Goal: Transaction & Acquisition: Purchase product/service

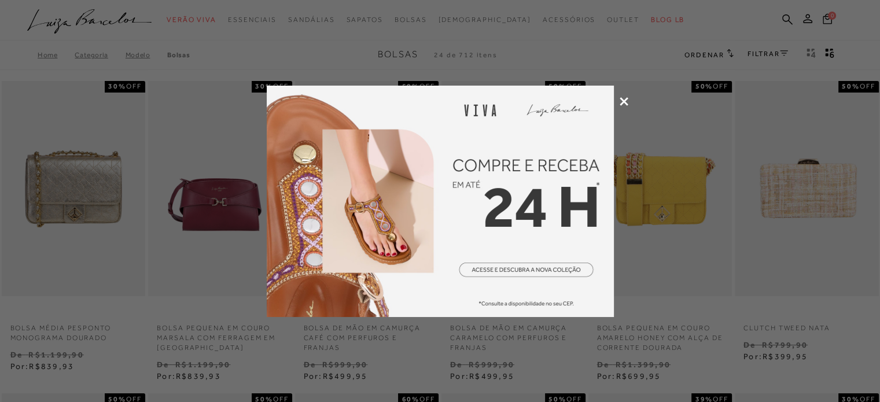
click at [628, 99] on div at bounding box center [440, 201] width 880 height 402
click at [624, 100] on icon at bounding box center [623, 101] width 9 height 9
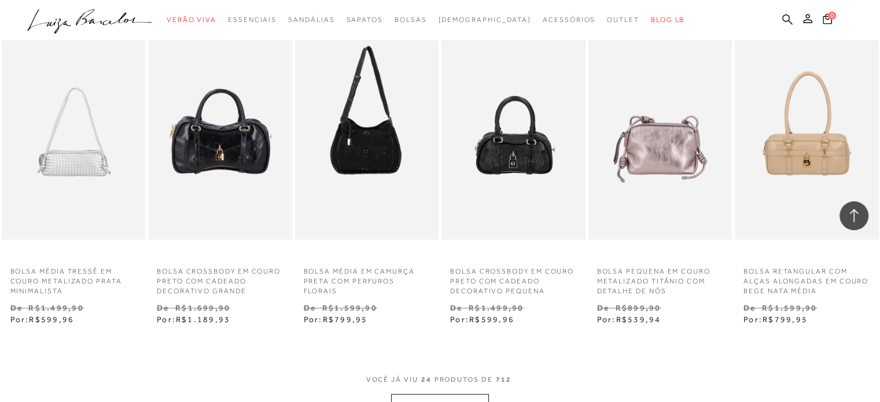
scroll to position [1018, 0]
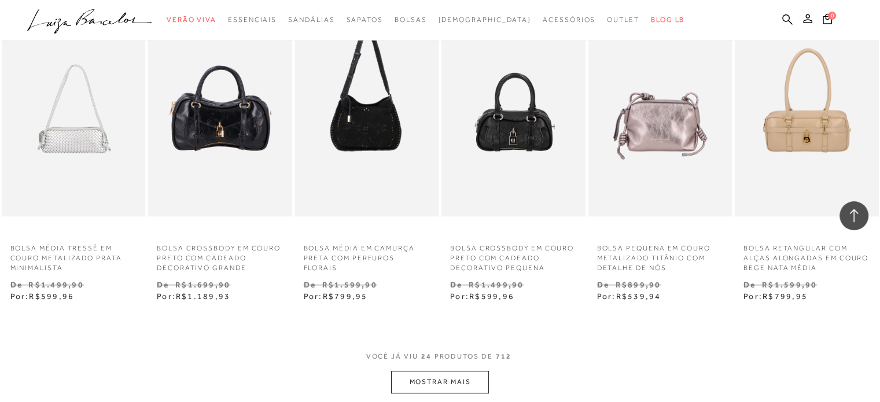
click at [447, 378] on button "MOSTRAR MAIS" at bounding box center [439, 382] width 97 height 23
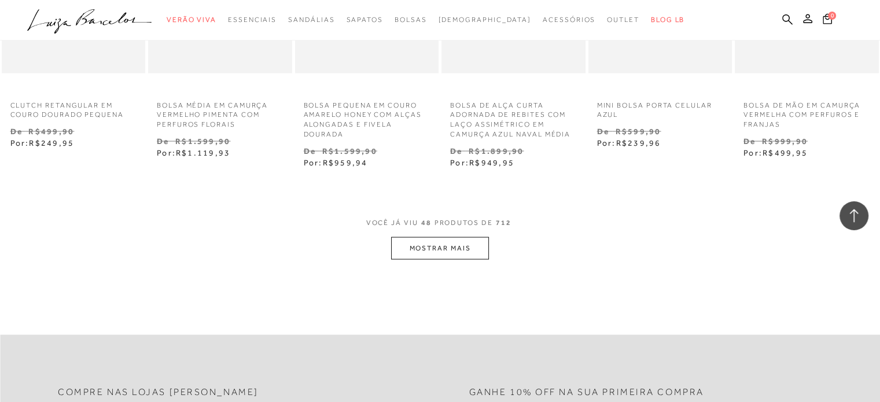
scroll to position [2452, 0]
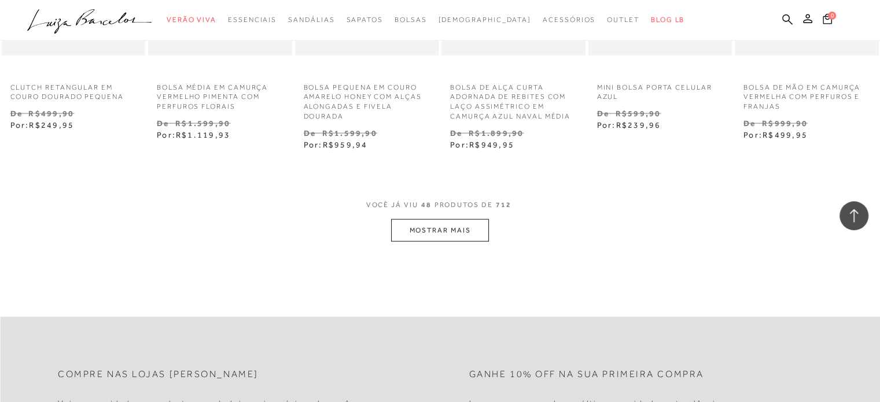
click at [446, 237] on button "MOSTRAR MAIS" at bounding box center [439, 230] width 97 height 23
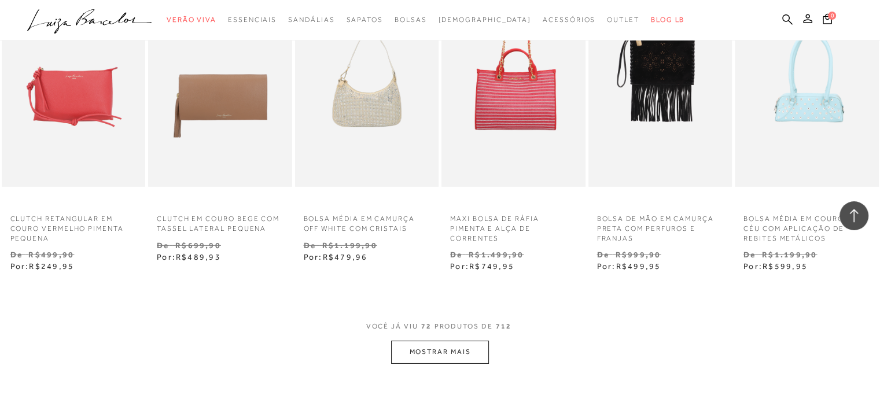
scroll to position [3609, 0]
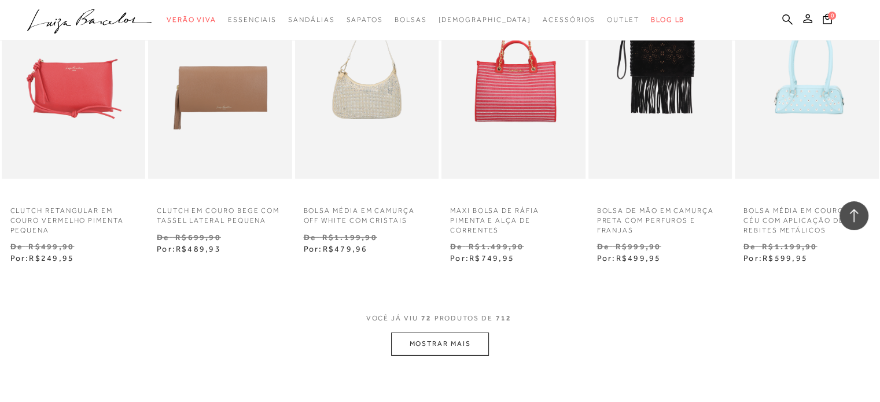
click at [423, 339] on button "MOSTRAR MAIS" at bounding box center [439, 344] width 97 height 23
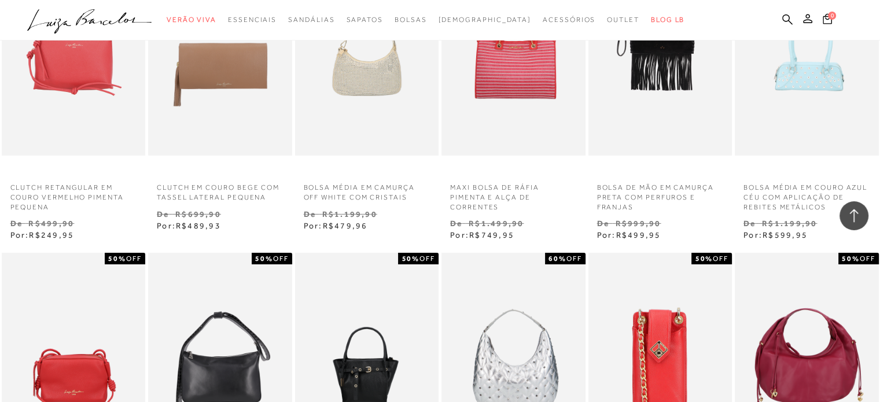
click at [423, 339] on img at bounding box center [367, 361] width 143 height 216
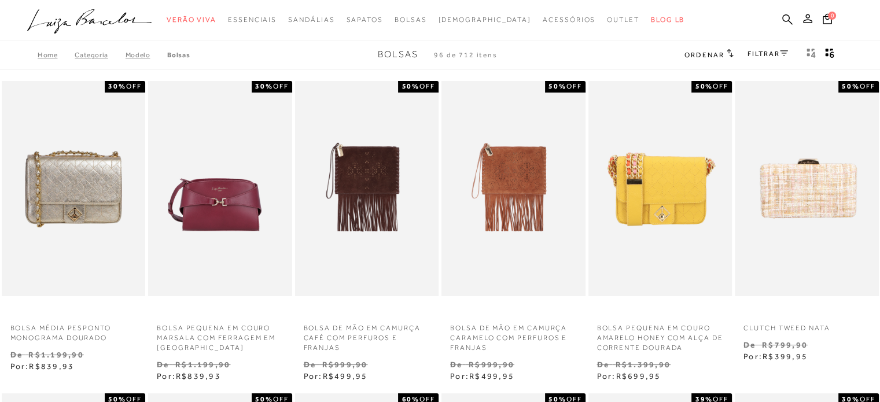
click at [716, 51] on span "Ordenar" at bounding box center [703, 55] width 39 height 8
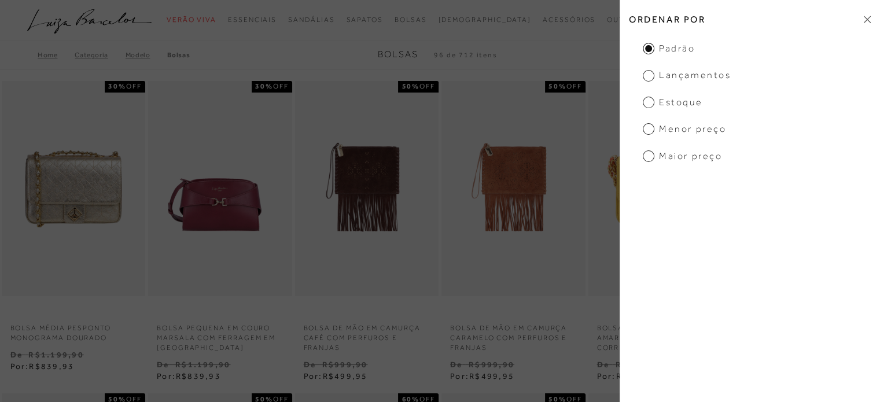
click at [652, 129] on span "Menor preço" at bounding box center [684, 129] width 83 height 13
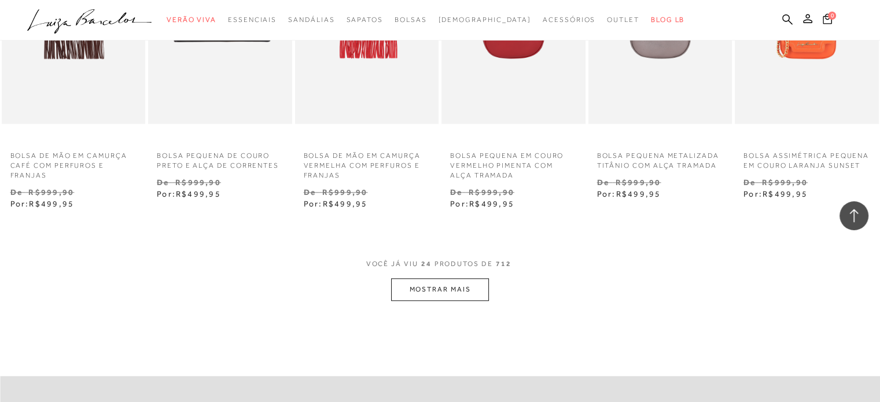
scroll to position [1134, 0]
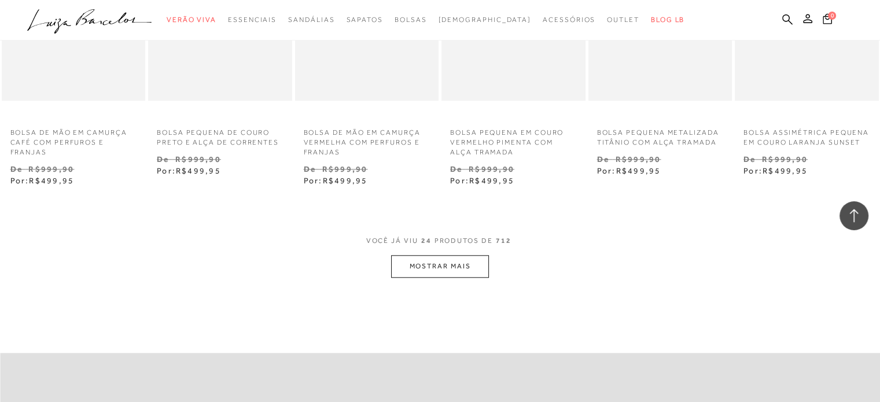
click at [446, 261] on button "MOSTRAR MAIS" at bounding box center [439, 266] width 97 height 23
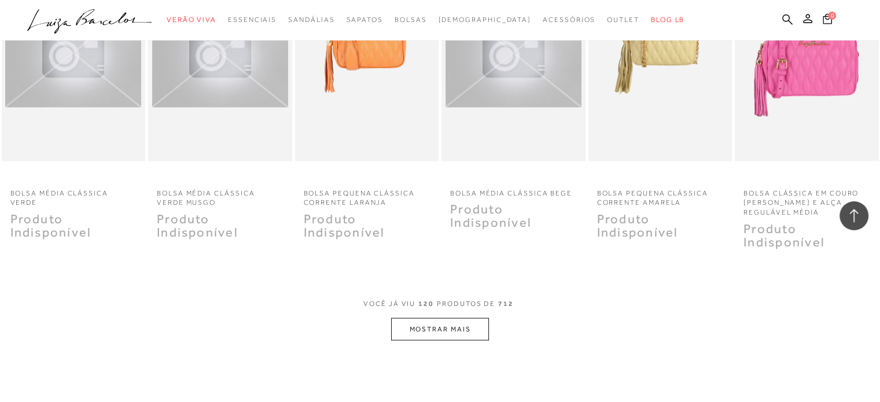
scroll to position [2314, 0]
click at [431, 318] on button "MOSTRAR MAIS" at bounding box center [439, 329] width 97 height 23
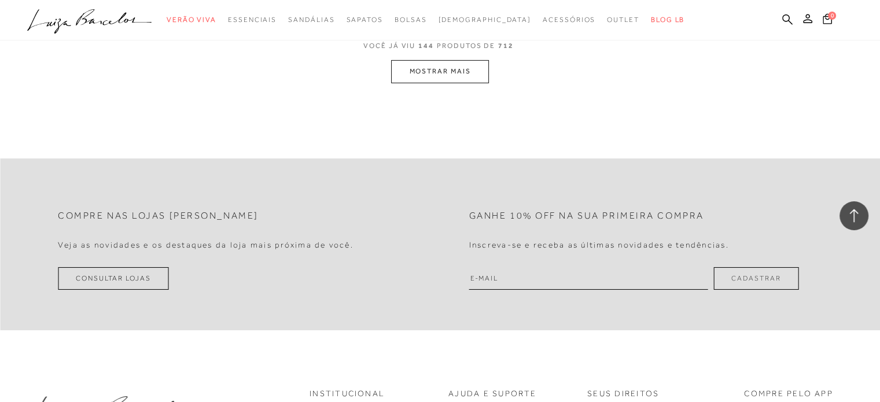
scroll to position [3841, 0]
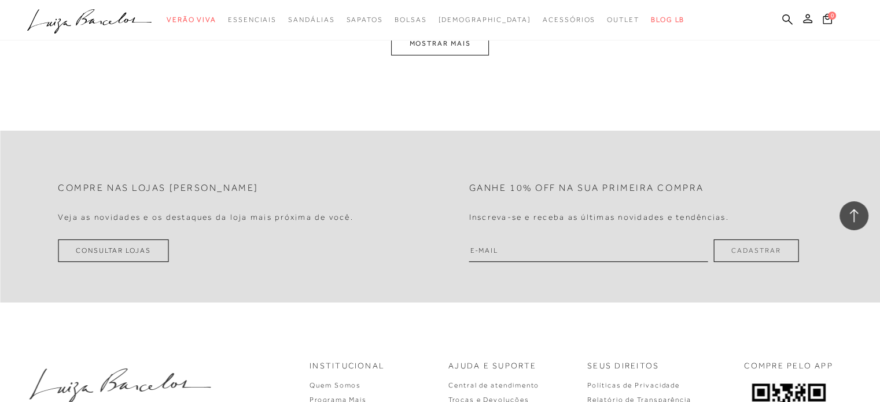
click at [440, 44] on button "MOSTRAR MAIS" at bounding box center [439, 43] width 97 height 23
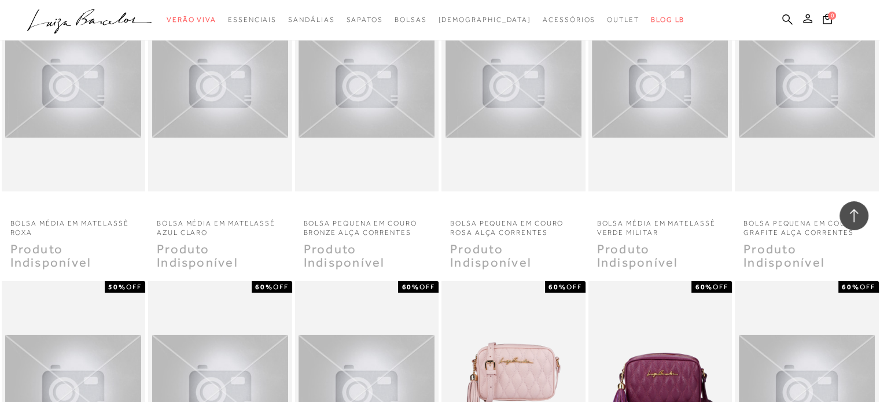
scroll to position [5060, 0]
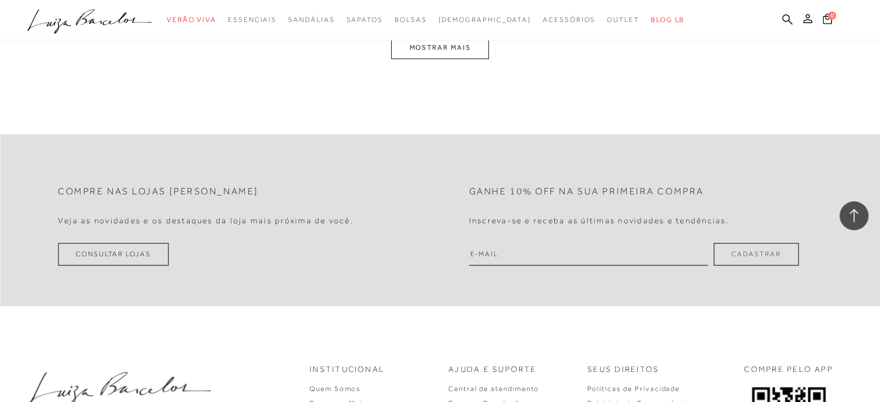
click at [440, 44] on button "MOSTRAR MAIS" at bounding box center [439, 47] width 97 height 23
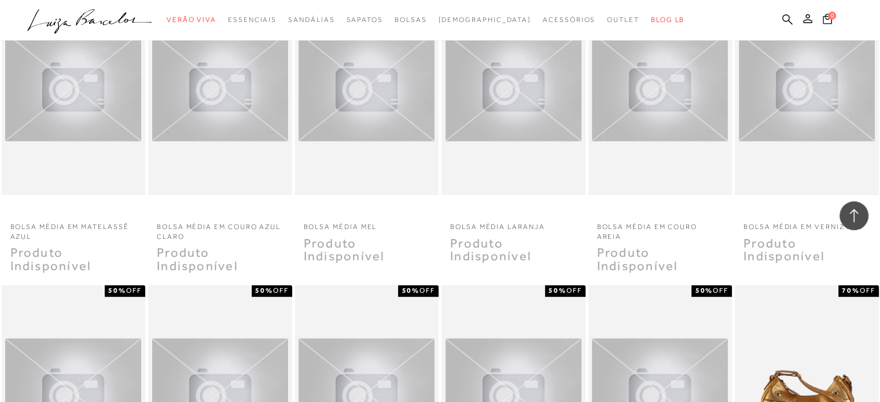
scroll to position [6280, 0]
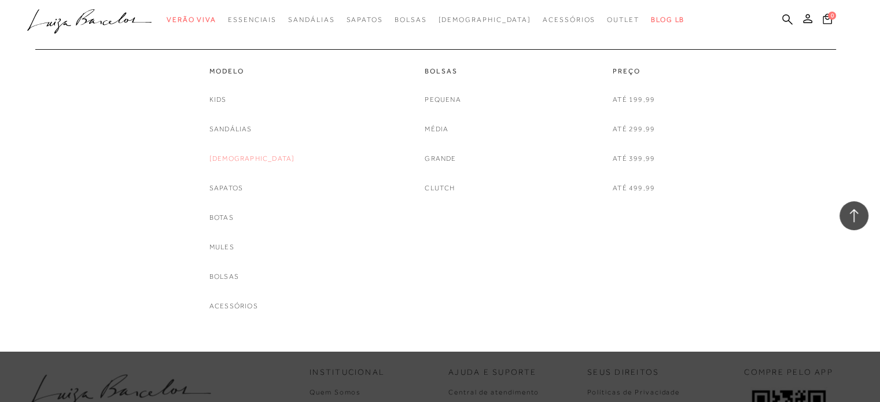
click at [250, 153] on link "[DEMOGRAPHIC_DATA]" at bounding box center [252, 159] width 86 height 12
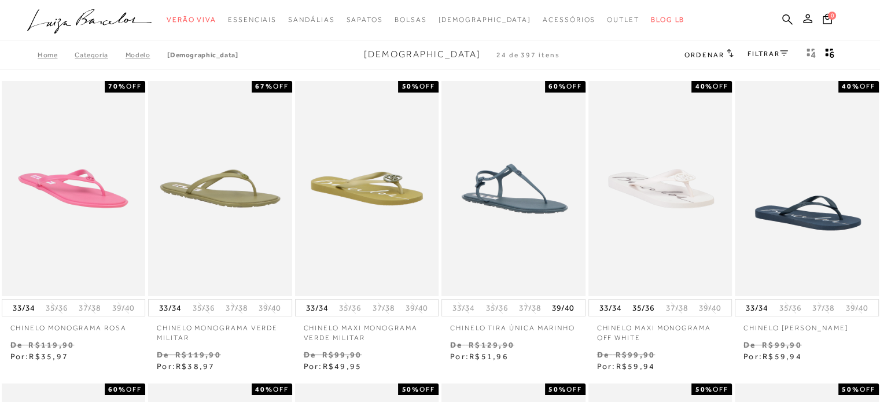
click at [782, 52] on icon at bounding box center [784, 53] width 8 height 6
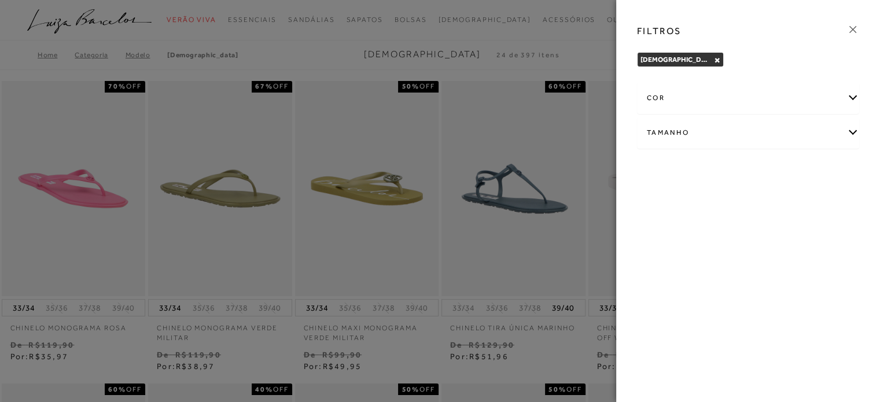
click at [707, 130] on div "Tamanho" at bounding box center [747, 132] width 221 height 31
click at [650, 204] on input "36" at bounding box center [650, 203] width 12 height 12
checkbox input "true"
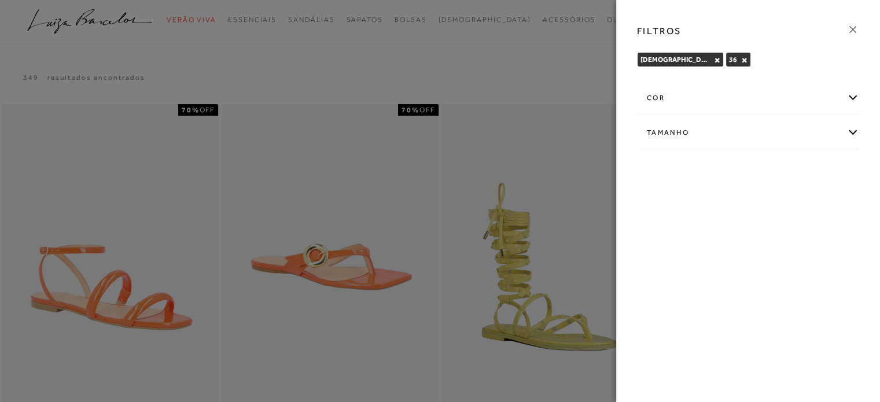
click at [701, 145] on div "Tamanho" at bounding box center [747, 132] width 221 height 31
click at [691, 198] on span "37" at bounding box center [688, 200] width 17 height 9
click at [688, 198] on input "37" at bounding box center [683, 203] width 12 height 12
checkbox input "true"
click at [577, 181] on div at bounding box center [440, 201] width 880 height 402
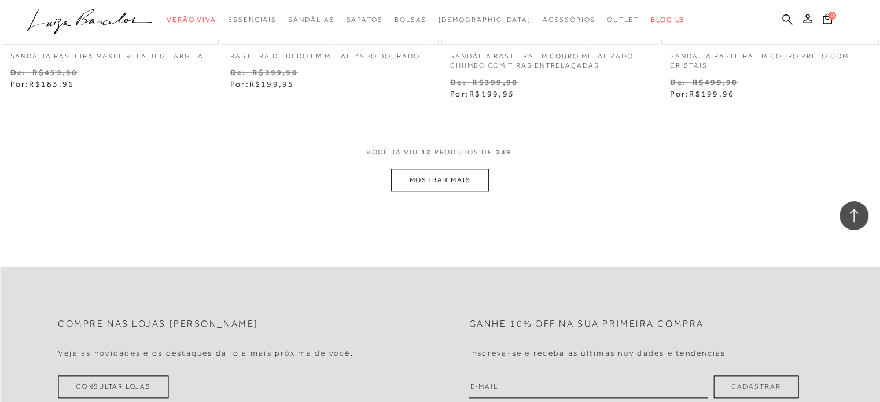
scroll to position [1249, 0]
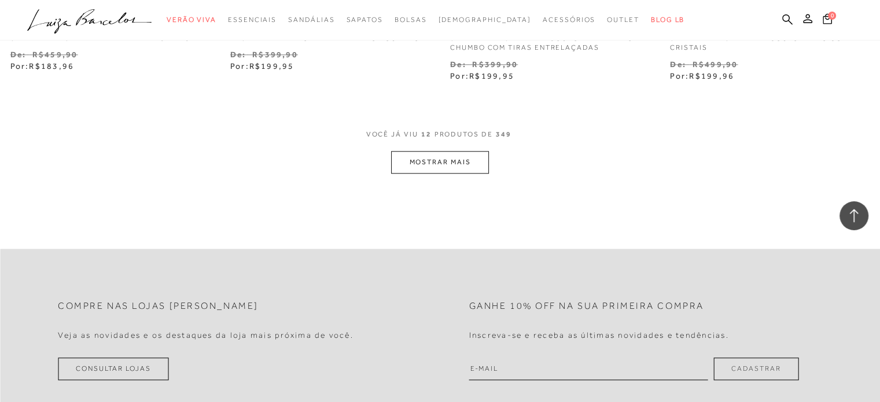
click at [468, 154] on button "MOSTRAR MAIS" at bounding box center [439, 162] width 97 height 23
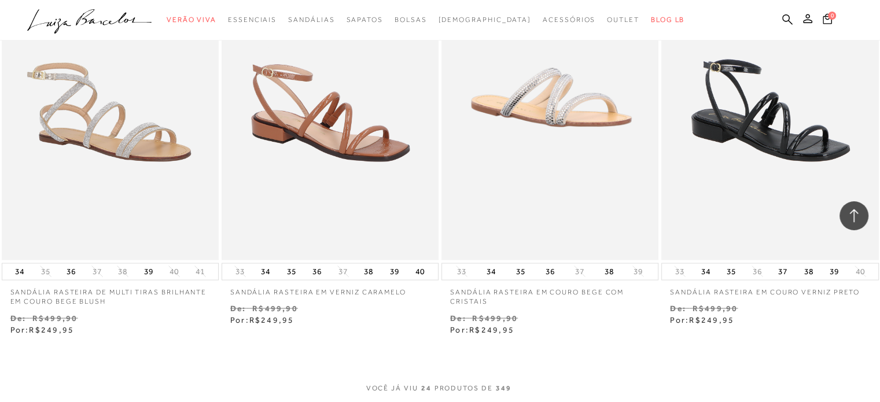
scroll to position [2244, 0]
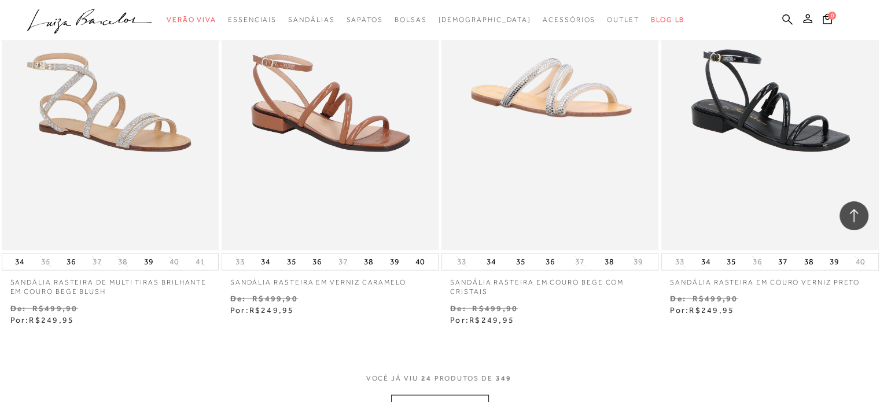
click at [422, 395] on button "MOSTRAR MAIS" at bounding box center [439, 406] width 97 height 23
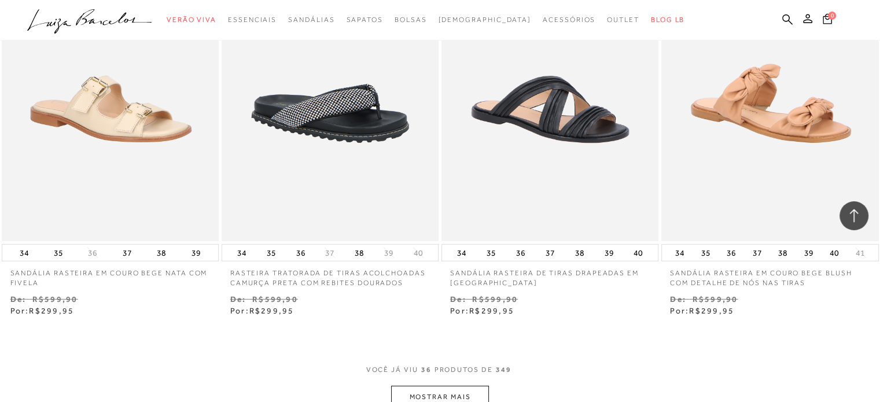
scroll to position [3494, 0]
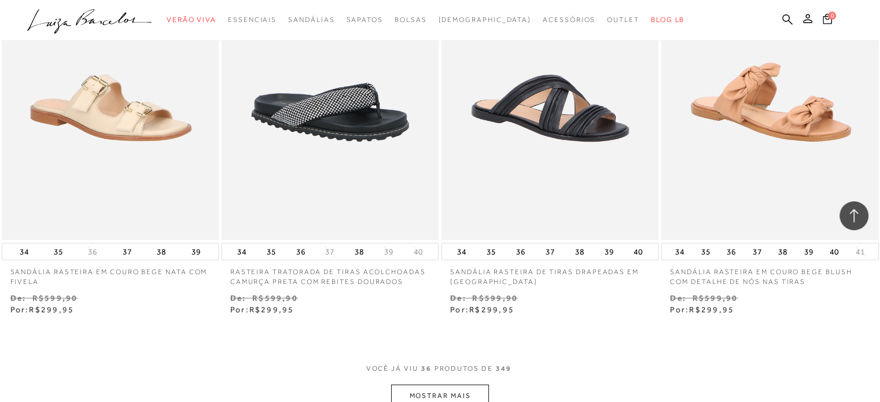
click at [420, 374] on div "VOCê JÁ VIU 36 PRODUTOS DE 349" at bounding box center [440, 374] width 148 height 21
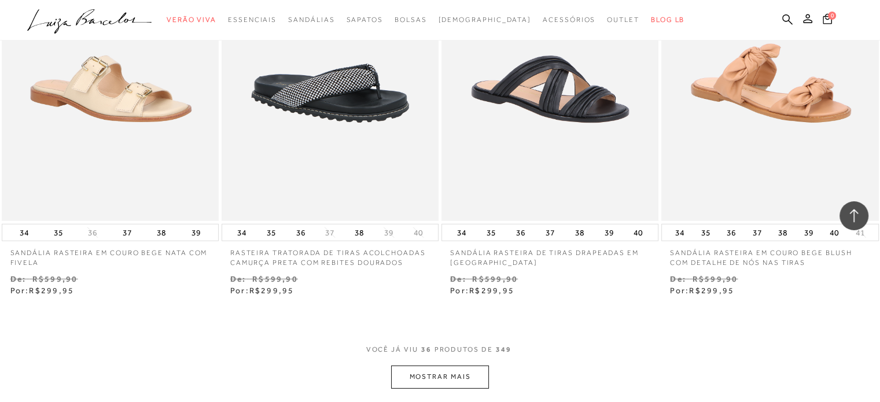
scroll to position [3517, 0]
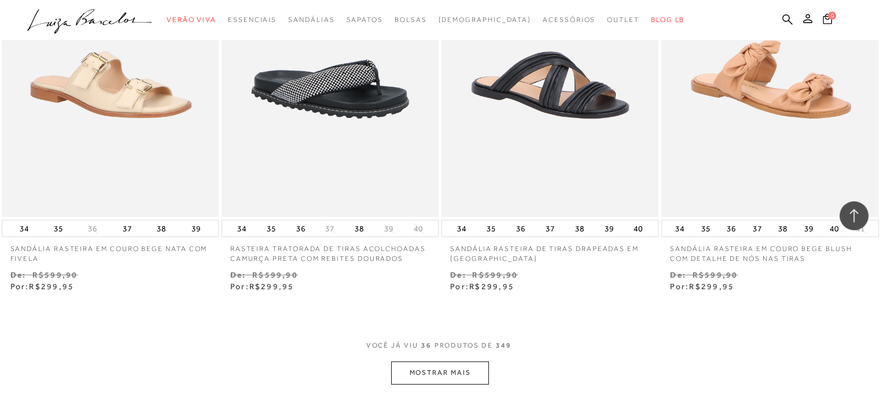
click at [419, 362] on button "MOSTRAR MAIS" at bounding box center [439, 373] width 97 height 23
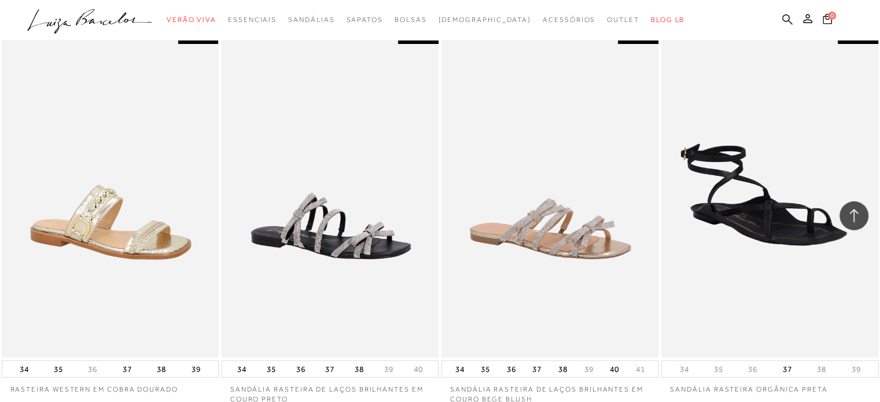
scroll to position [4211, 0]
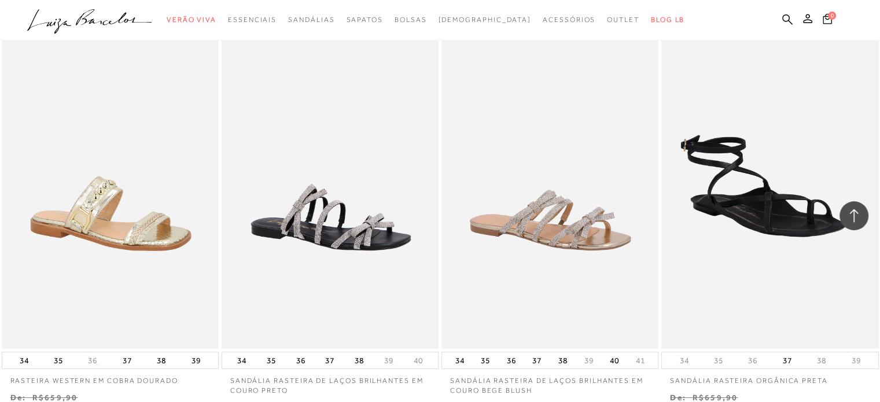
click at [419, 356] on div "34 35 36 37 38 39 40" at bounding box center [330, 360] width 217 height 17
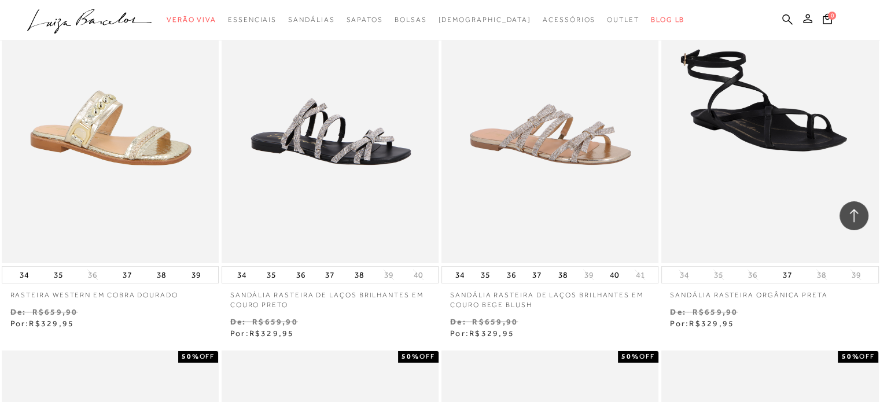
scroll to position [4303, 0]
